Goal: Navigation & Orientation: Understand site structure

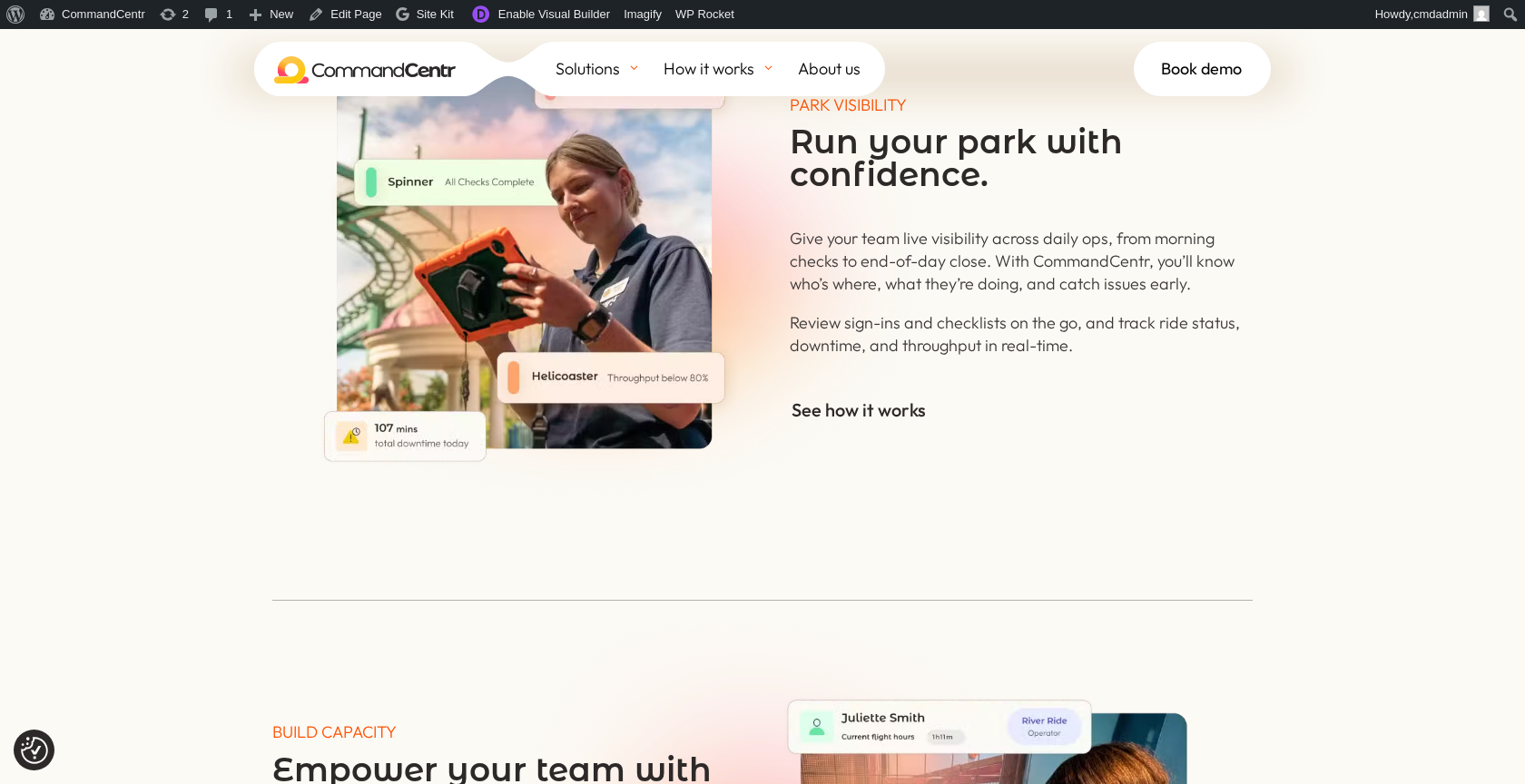
scroll to position [3193, 0]
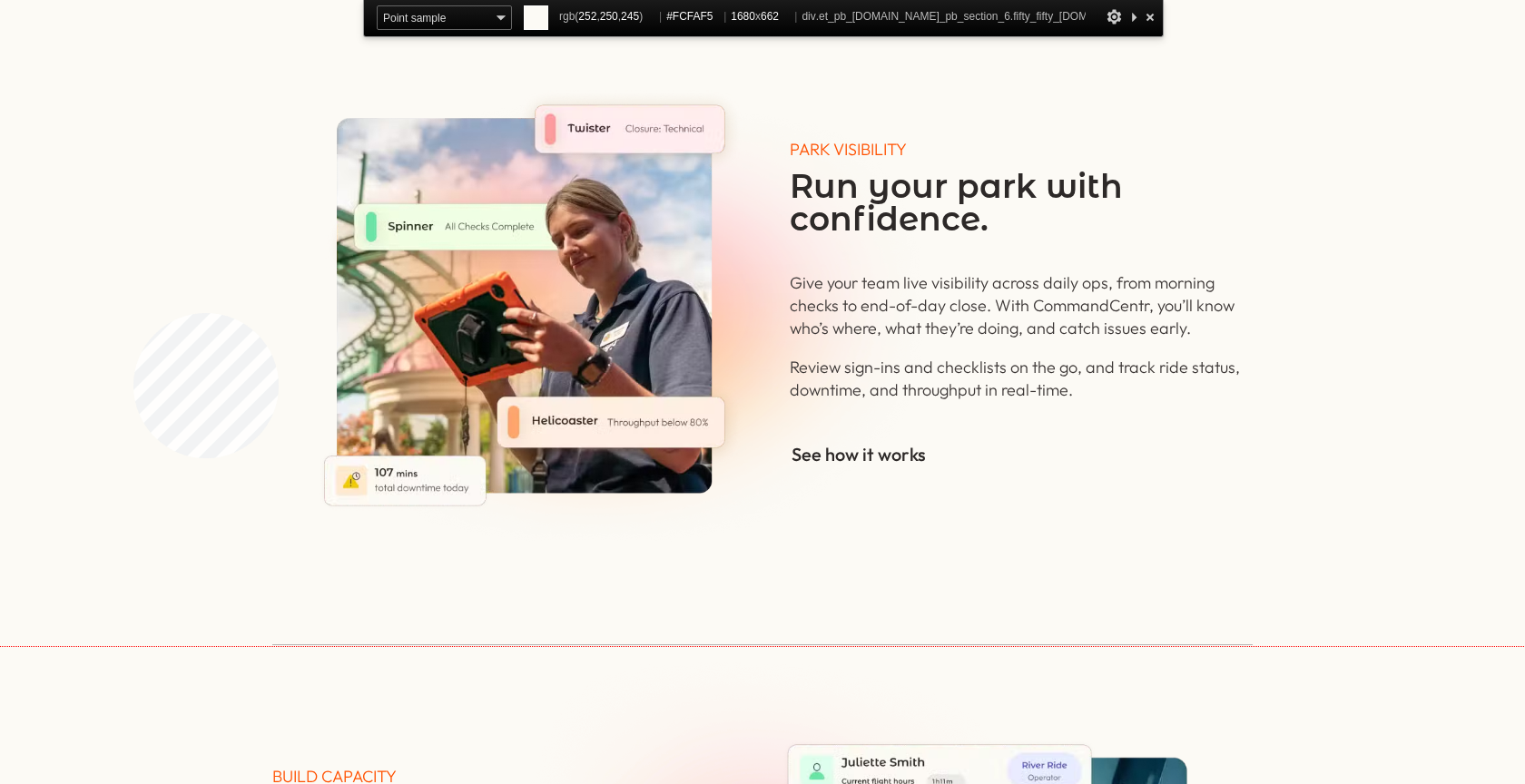
click at [133, 284] on div "PARK VISIBILITY Run your park with confidence. Give your team live visibility a…" at bounding box center [762, 321] width 1525 height 650
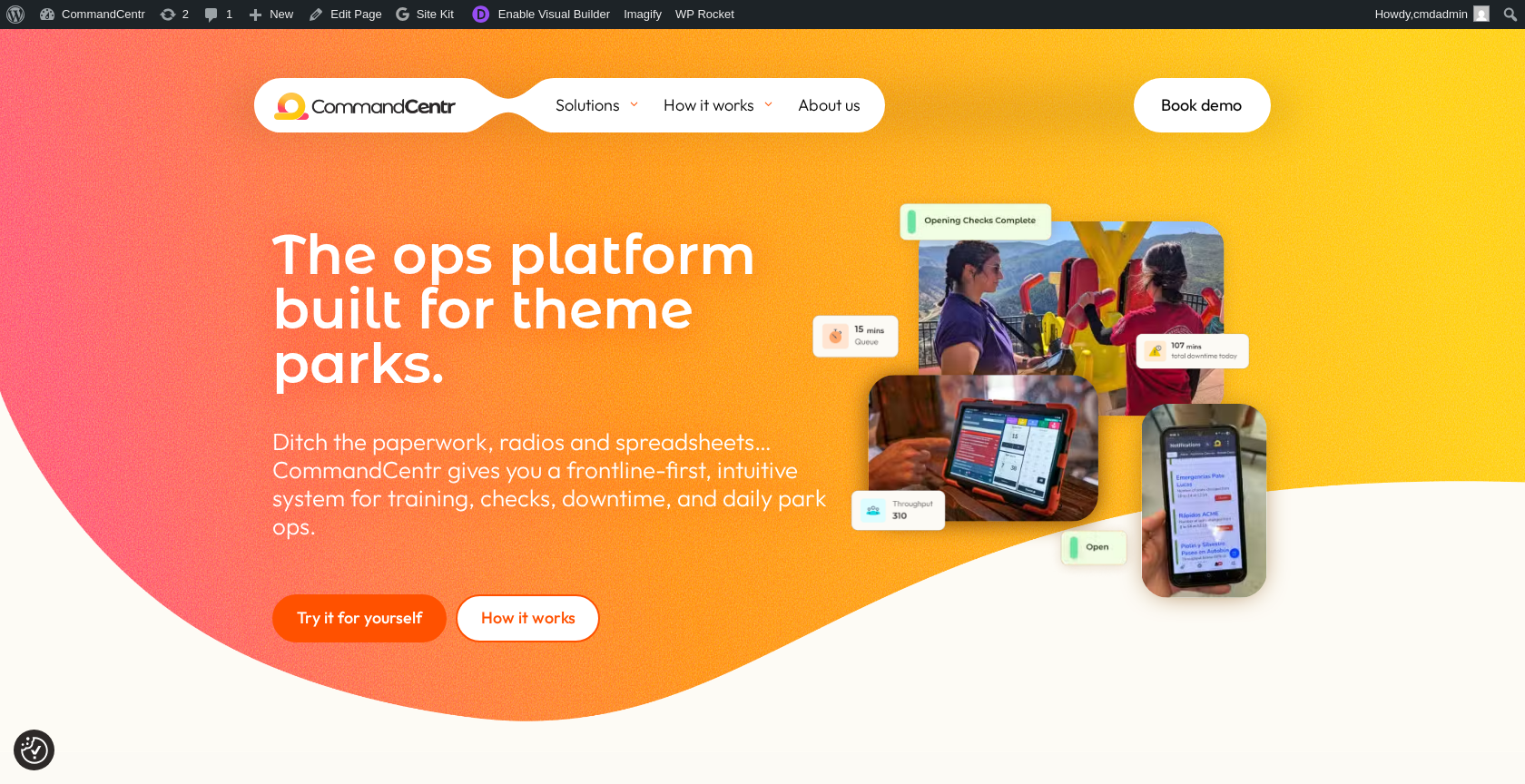
scroll to position [1, 0]
click at [836, 105] on span "About us" at bounding box center [829, 105] width 63 height 27
